Goal: Information Seeking & Learning: Learn about a topic

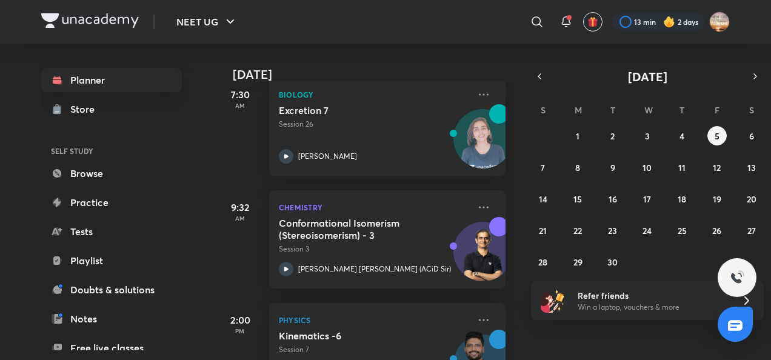
scroll to position [247, 0]
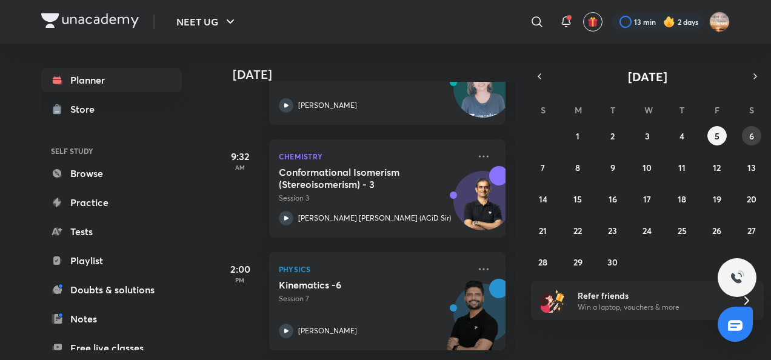
click at [754, 128] on button "6" at bounding box center [751, 135] width 19 height 19
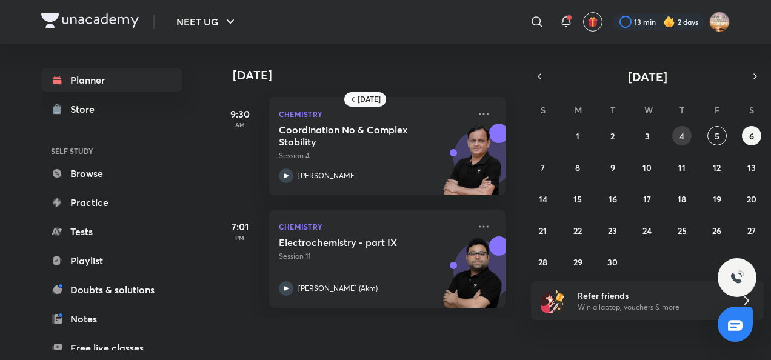
click at [683, 135] on abbr "4" at bounding box center [681, 136] width 5 height 12
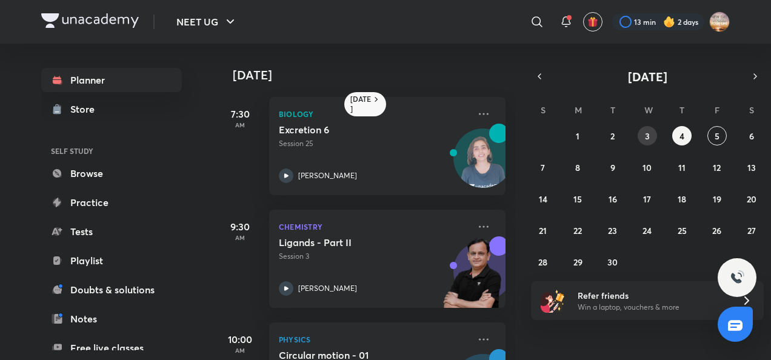
click at [643, 141] on button "3" at bounding box center [646, 135] width 19 height 19
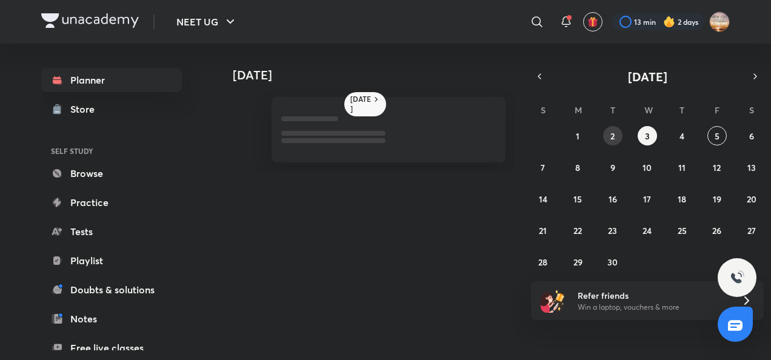
click at [611, 141] on abbr "2" at bounding box center [612, 136] width 4 height 12
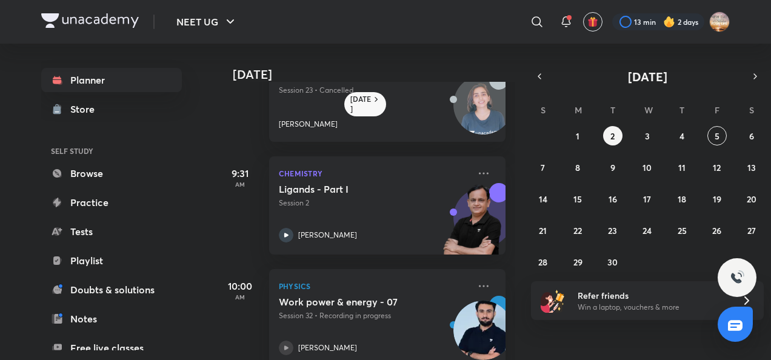
scroll to position [0, 0]
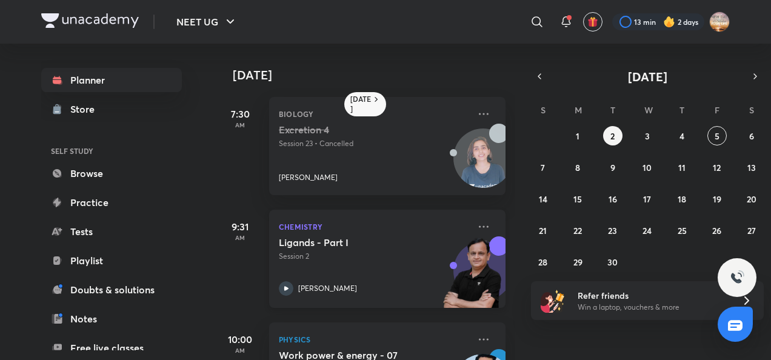
click at [285, 287] on icon at bounding box center [286, 288] width 4 height 4
click at [284, 291] on icon at bounding box center [286, 288] width 15 height 15
